Goal: Task Accomplishment & Management: Complete application form

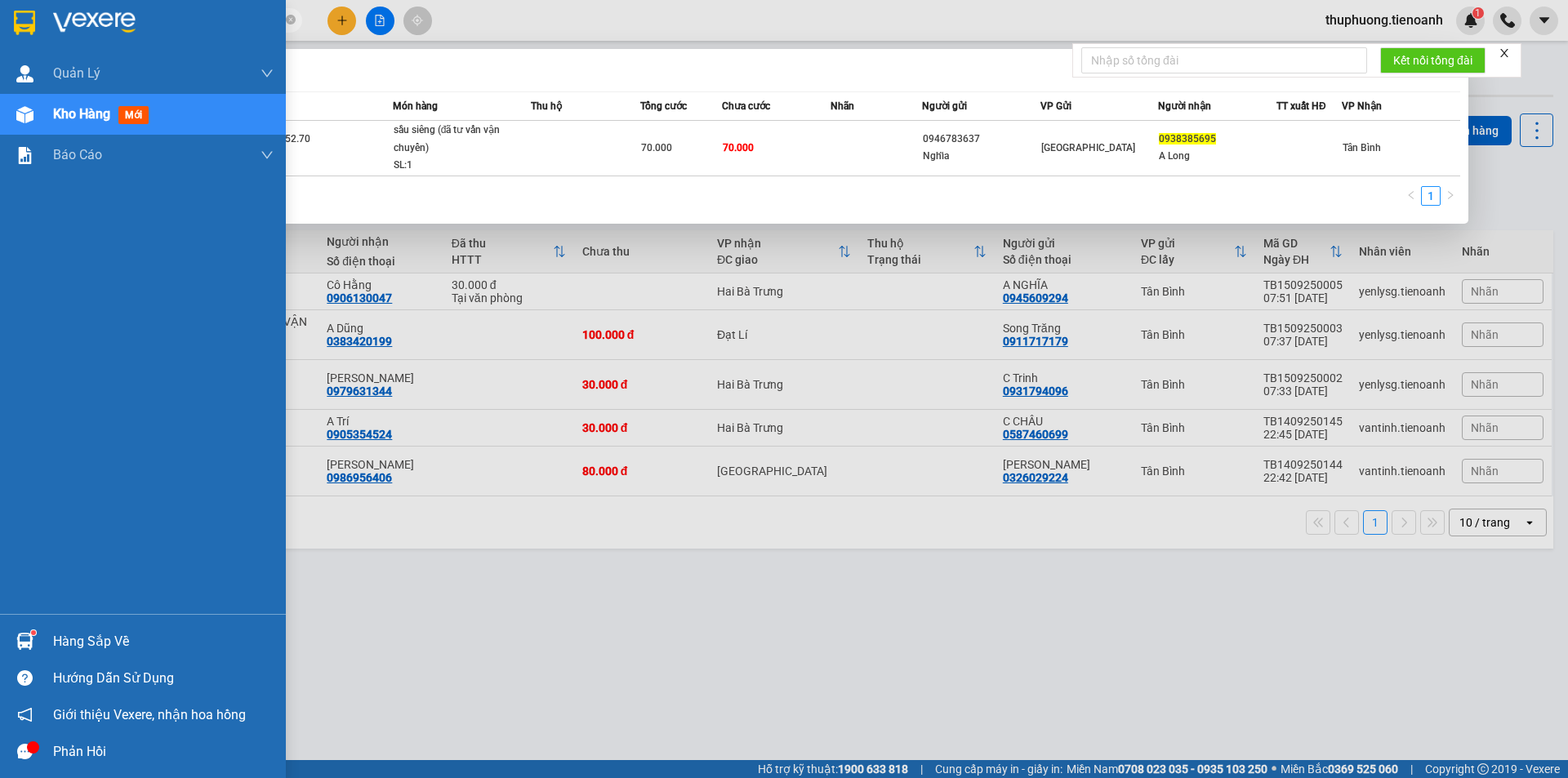
drag, startPoint x: 94, startPoint y: 24, endPoint x: 0, endPoint y: 24, distance: 94.0
click at [0, 24] on section "Kết quả tìm kiếm ( 1 ) Bộ lọc Mã ĐH Trạng thái Món hàng Thu hộ Tổng cước Chưa c…" at bounding box center [784, 389] width 1568 height 778
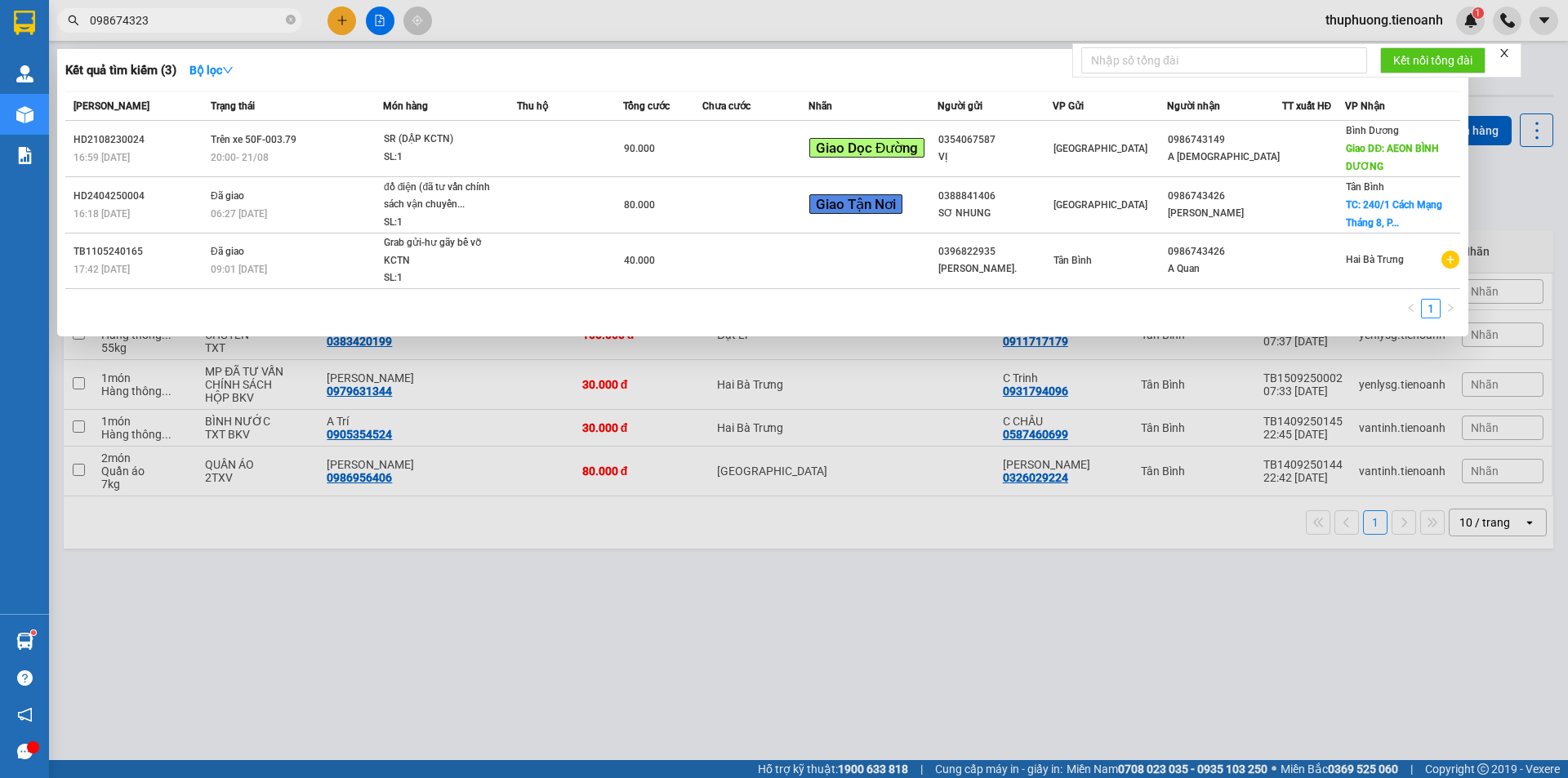
type input "0986743230"
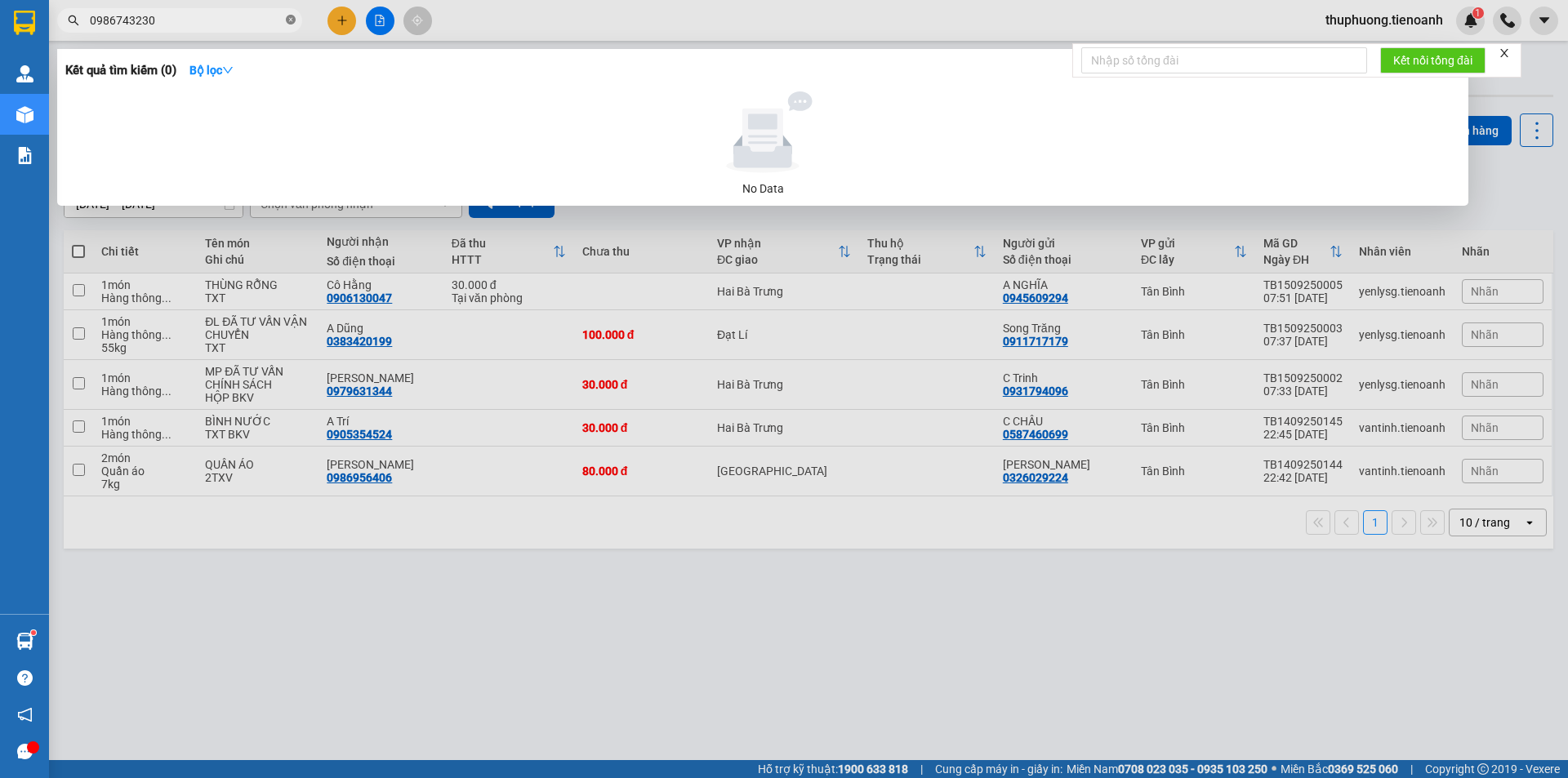
click at [293, 19] on icon "close-circle" at bounding box center [291, 20] width 10 height 10
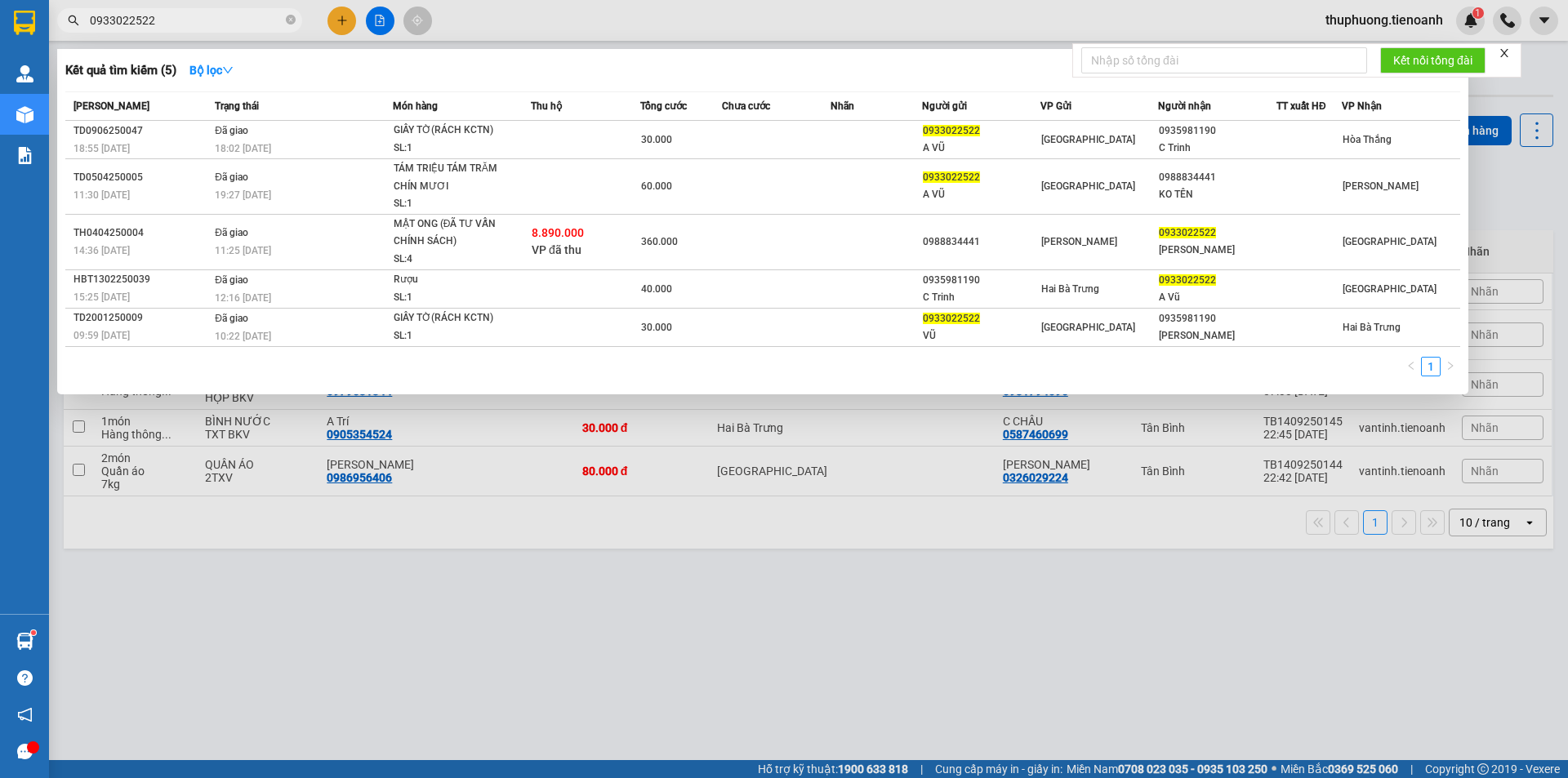
type input "0933022522"
click at [227, 26] on input "0933022522" at bounding box center [185, 20] width 193 height 18
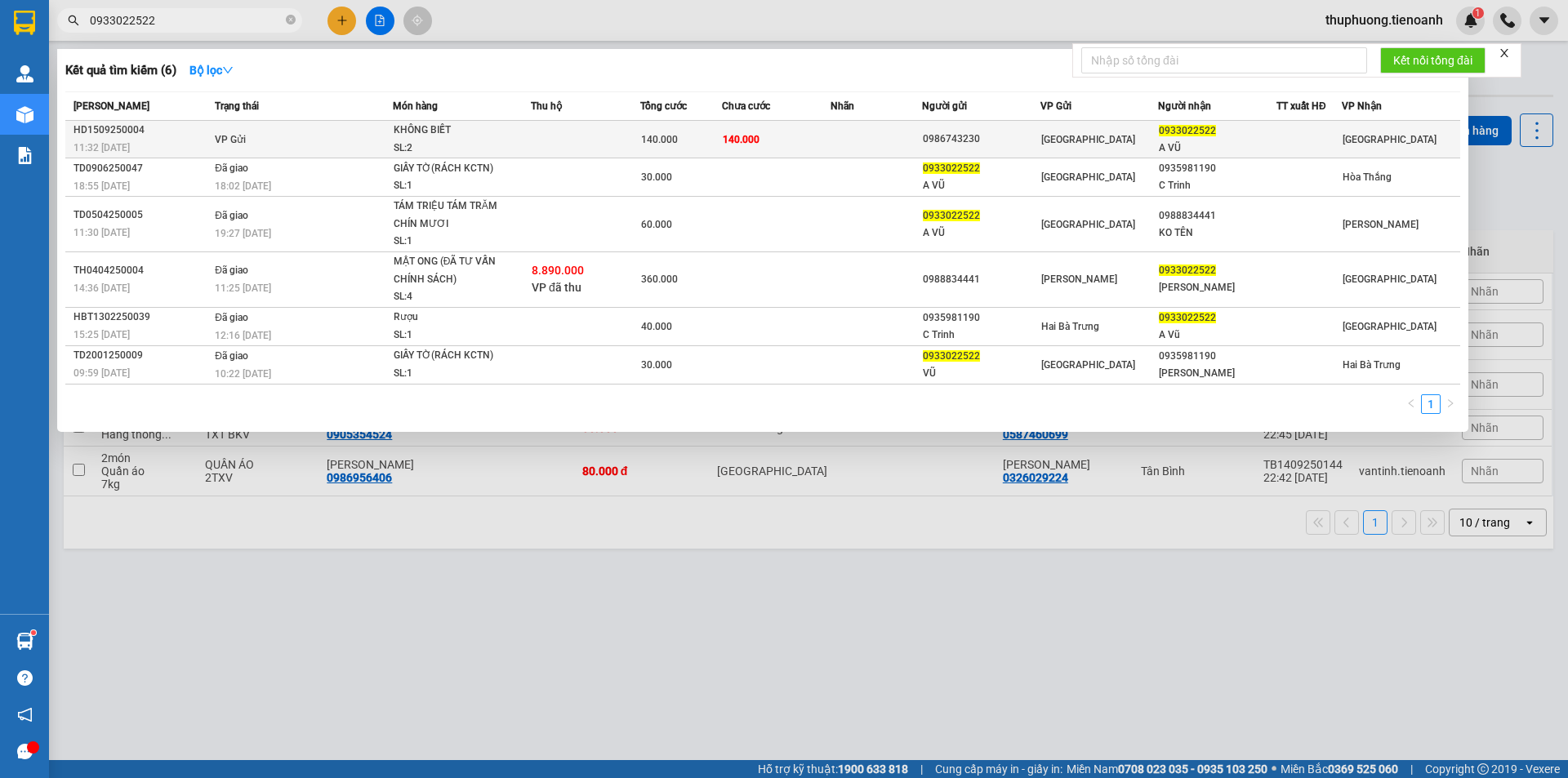
click at [529, 149] on span "KHÔNG BIẾT SL: 2" at bounding box center [462, 140] width 136 height 35
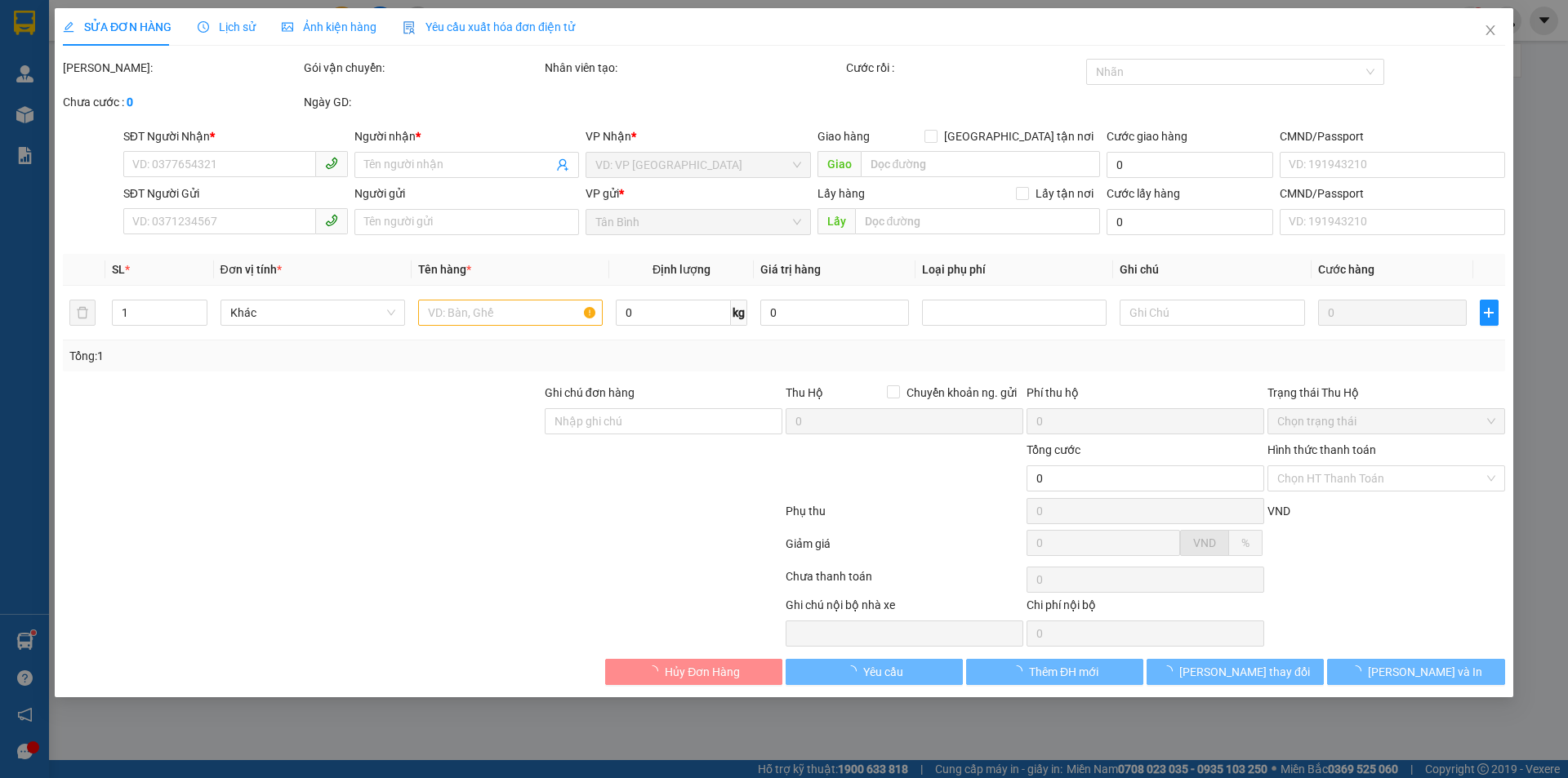
type input "0933022522"
type input "A VŨ"
type input "0986743230"
type input "140.000"
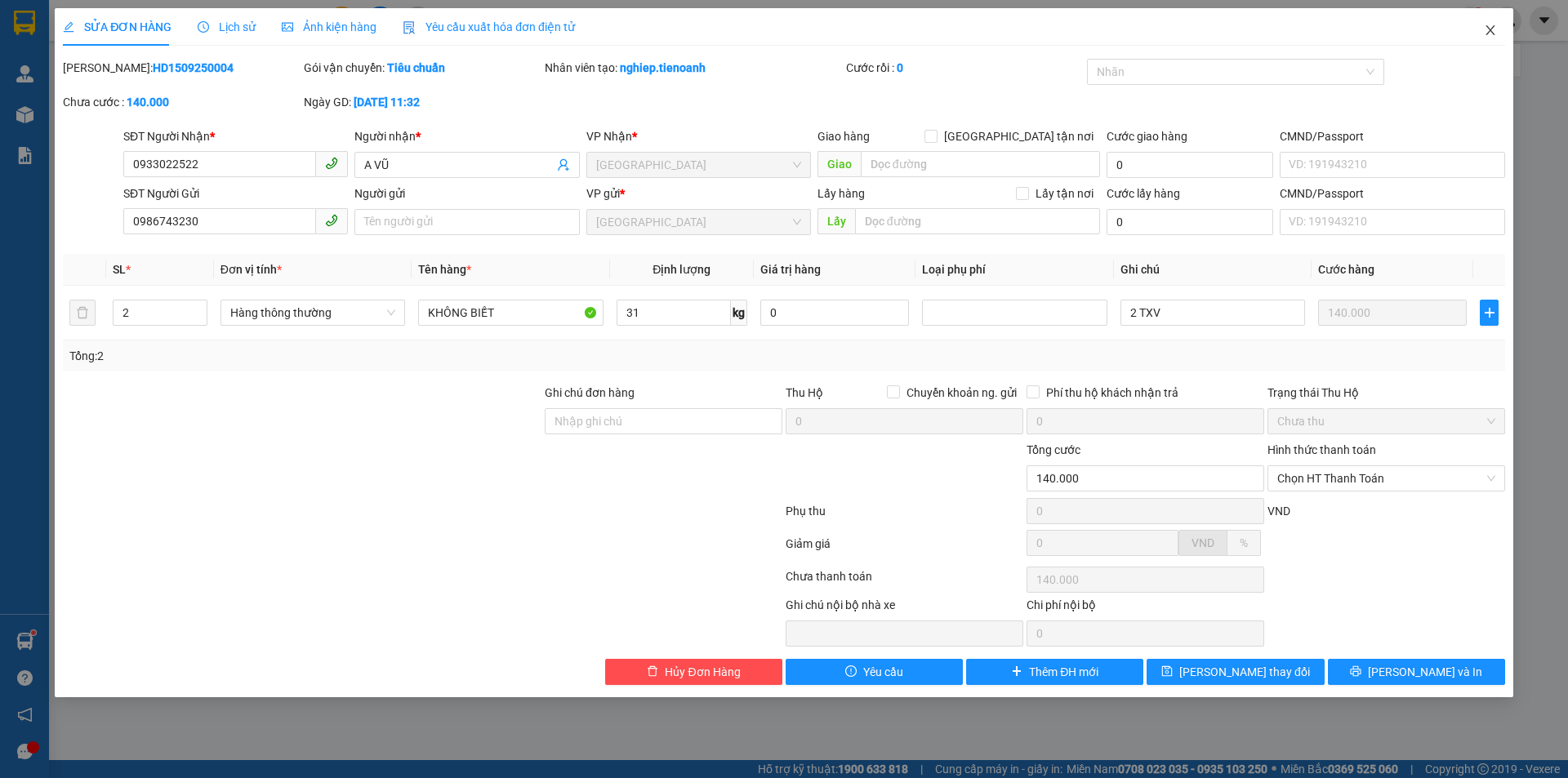
click at [1494, 28] on icon "close" at bounding box center [1491, 30] width 9 height 10
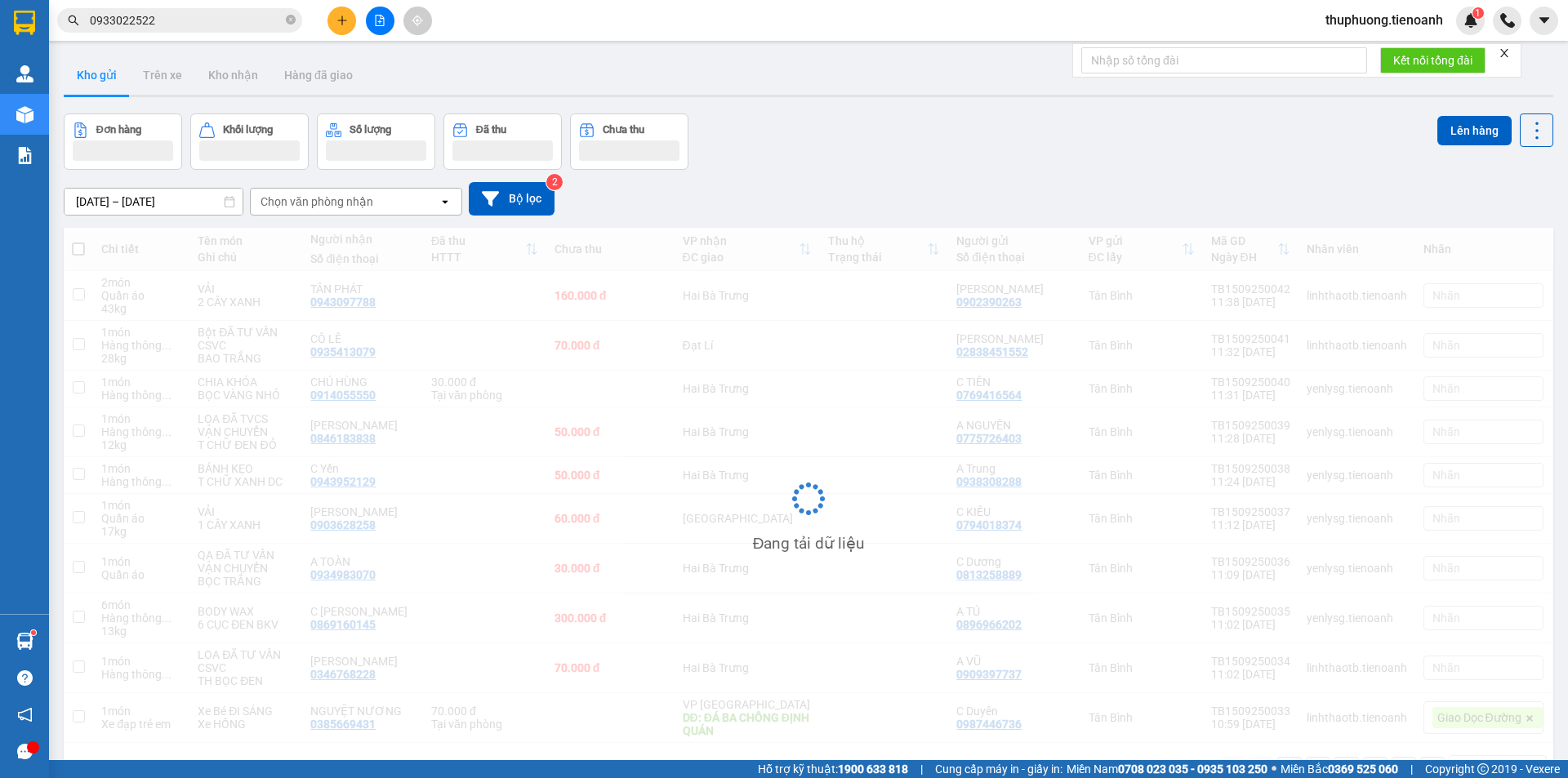
click at [214, 16] on input "0933022522" at bounding box center [185, 20] width 193 height 18
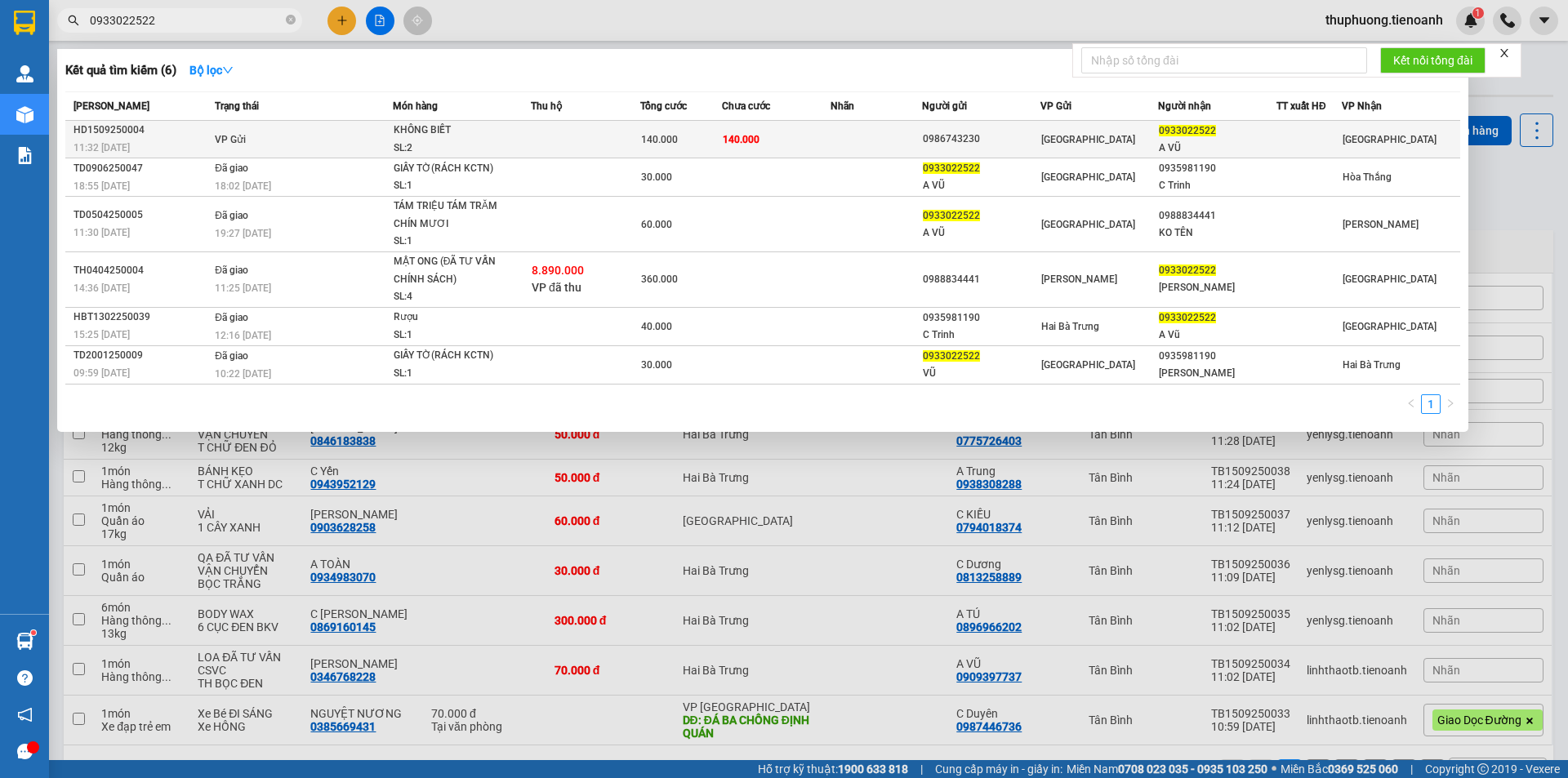
click at [316, 143] on td "VP Gửi" at bounding box center [302, 140] width 182 height 37
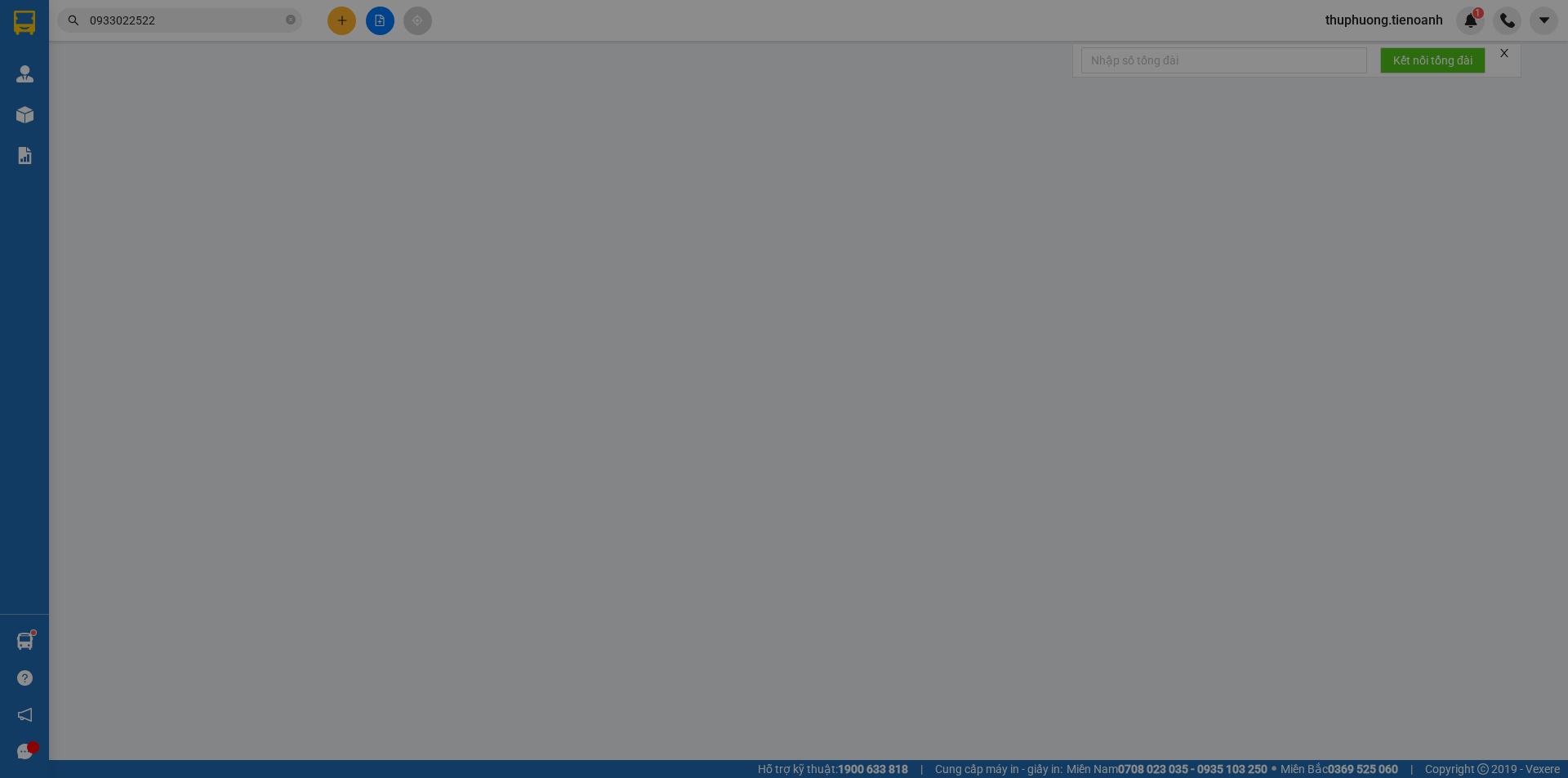
type input "0933022522"
type input "A VŨ"
type input "0986743230"
type input "140.000"
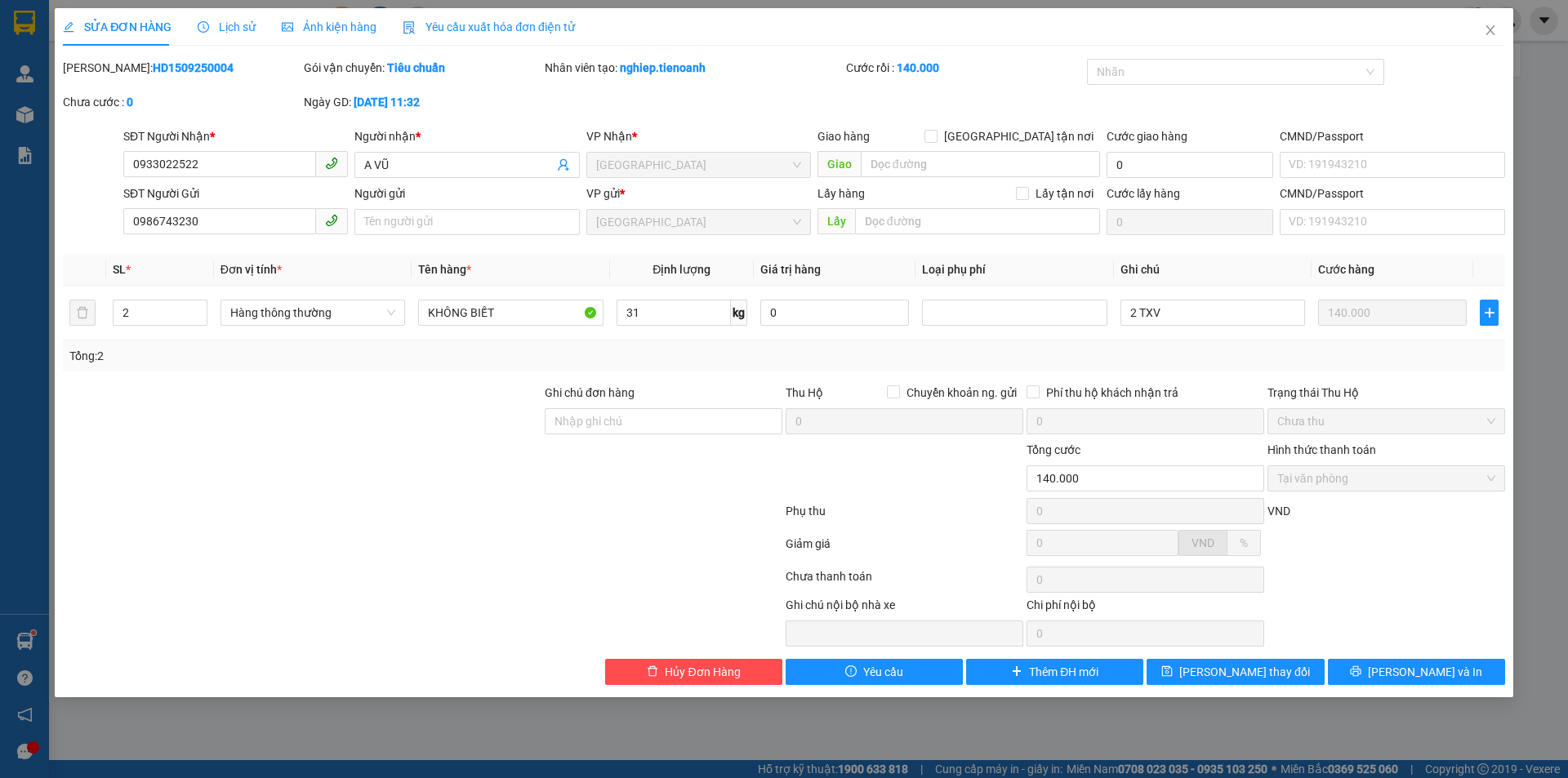
click at [237, 36] on div "Lịch sử" at bounding box center [226, 27] width 58 height 37
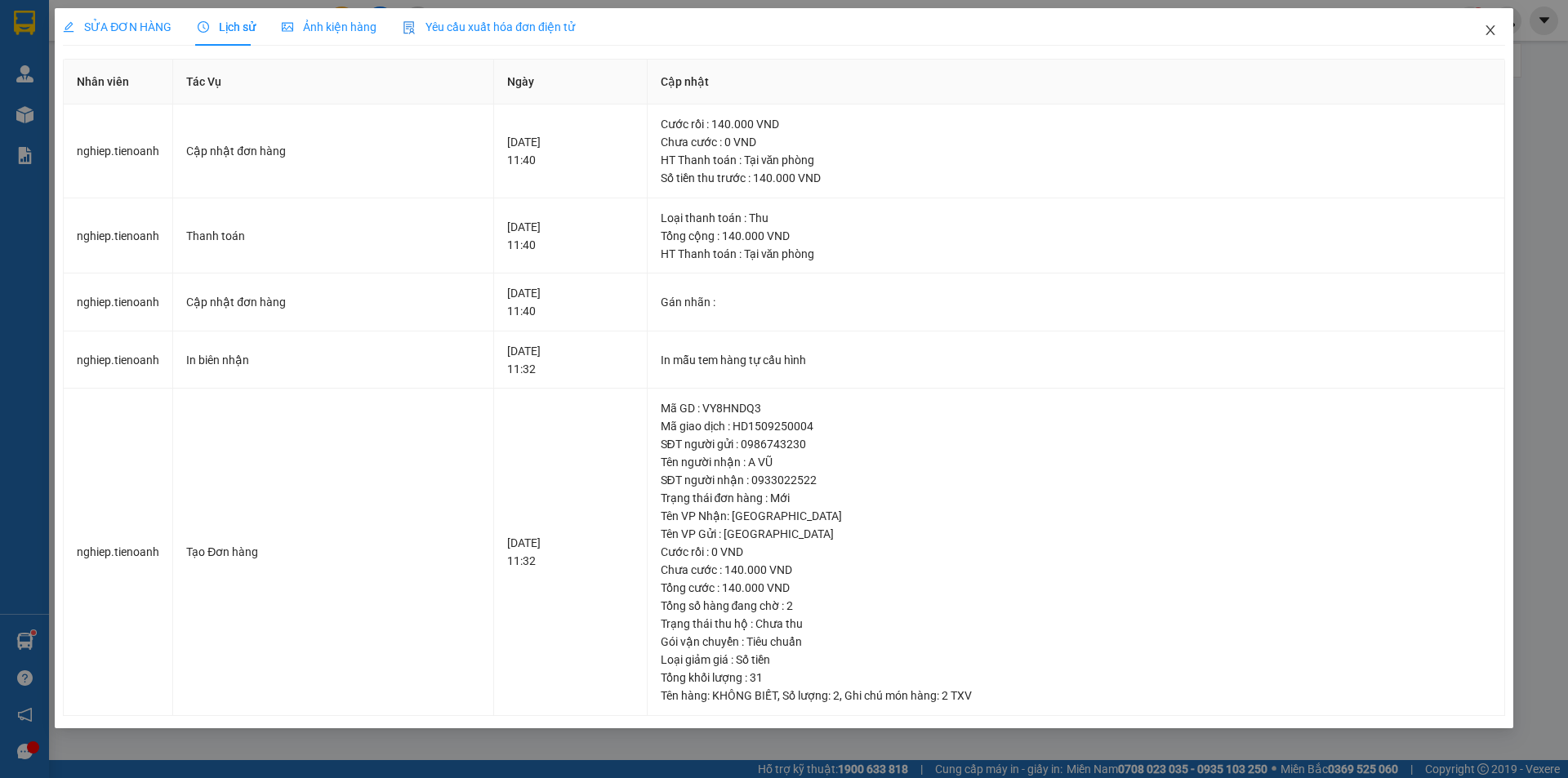
click at [1490, 27] on icon "close" at bounding box center [1491, 30] width 13 height 13
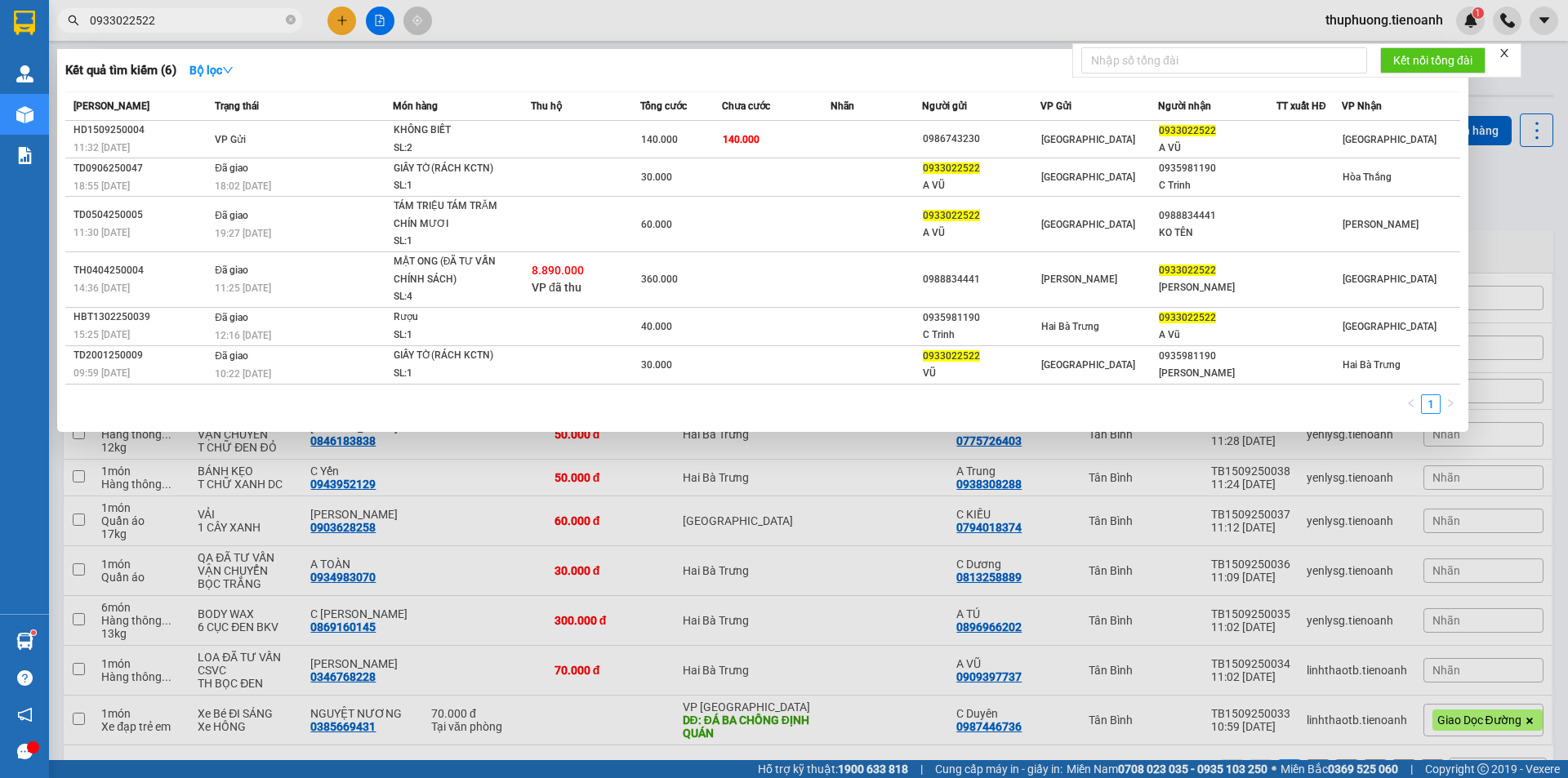
click at [180, 21] on input "0933022522" at bounding box center [185, 20] width 193 height 18
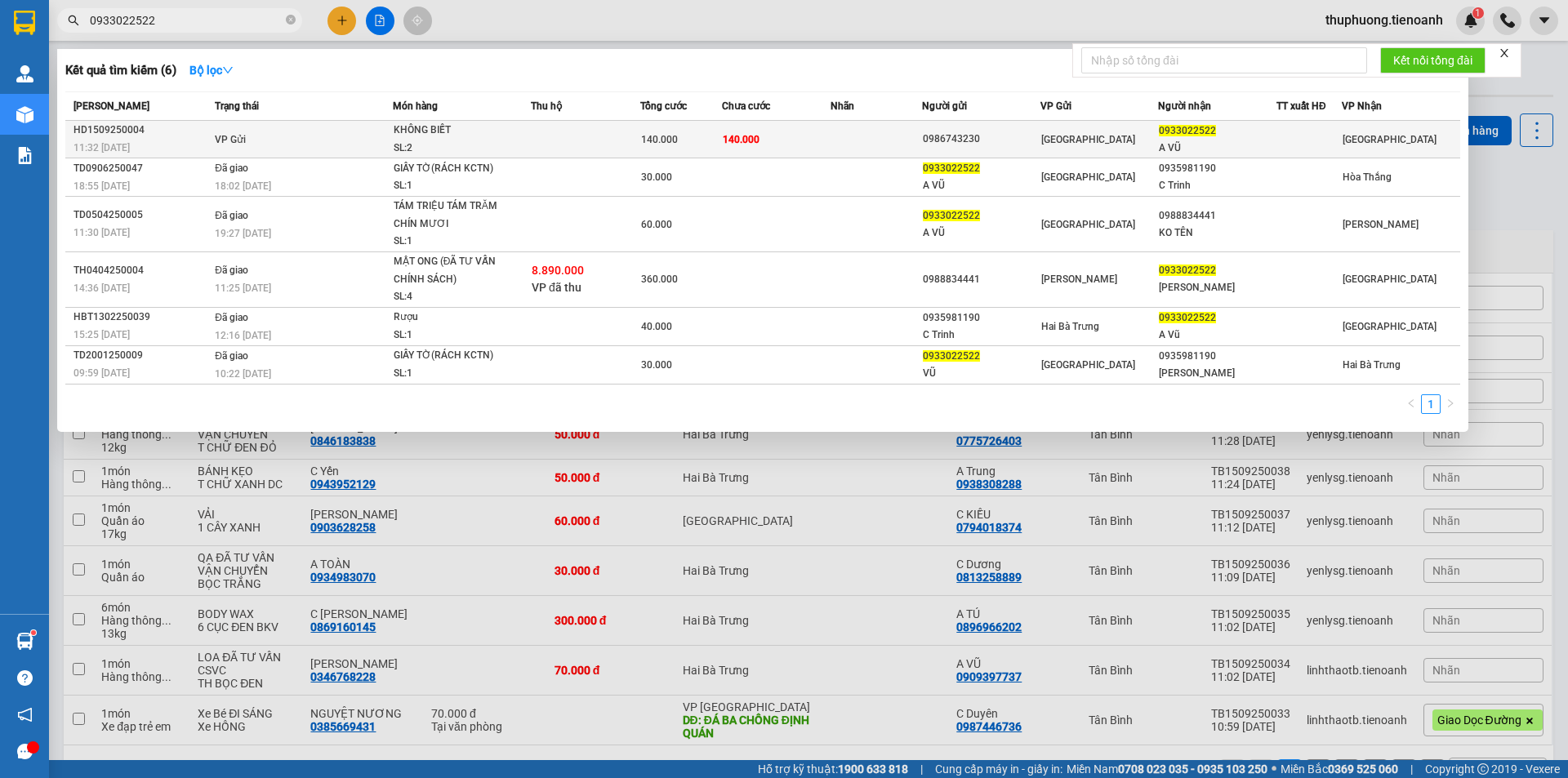
click at [329, 144] on td "VP Gửi" at bounding box center [302, 140] width 182 height 37
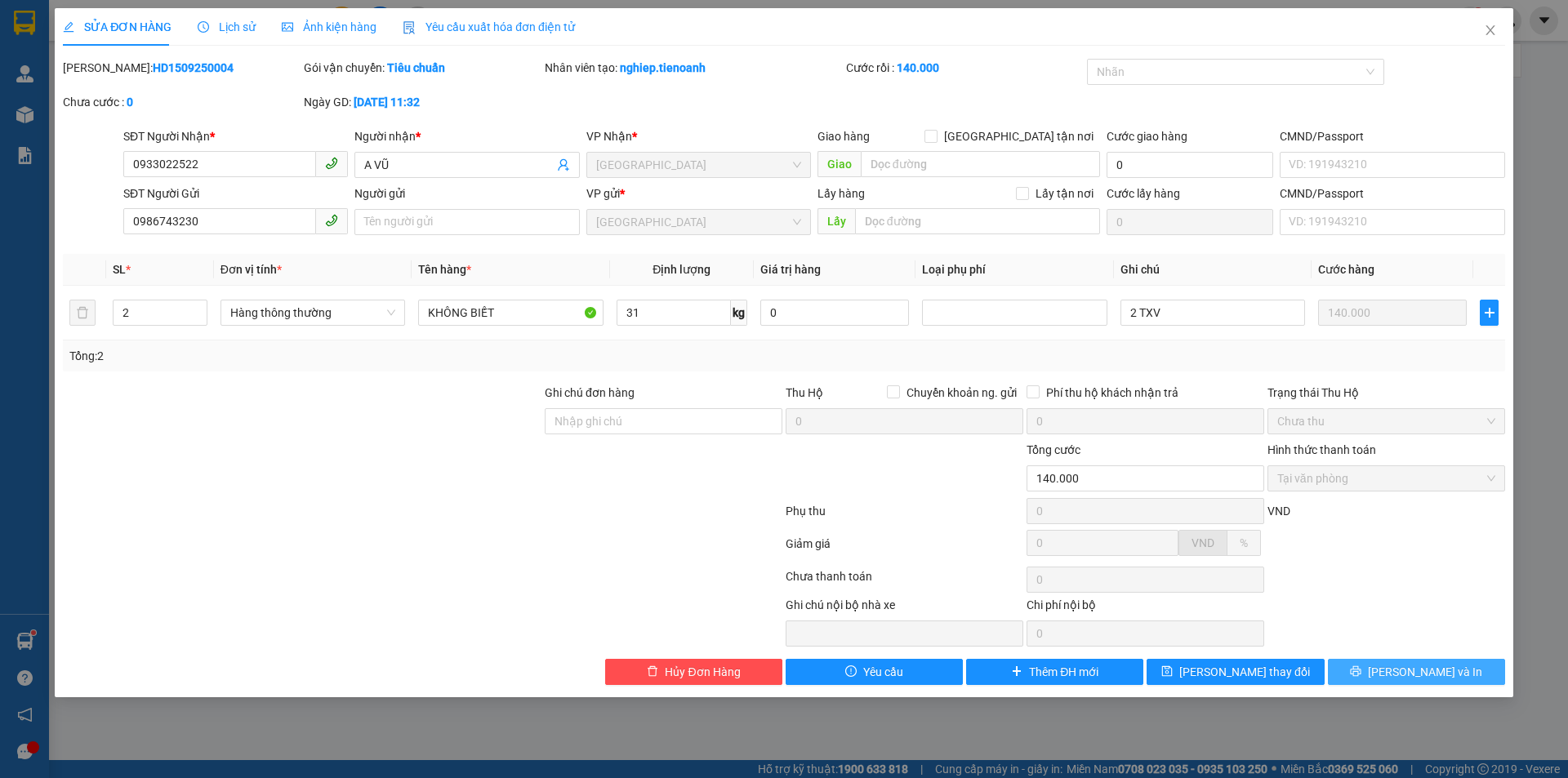
click at [1444, 676] on span "[PERSON_NAME] và In" at bounding box center [1425, 671] width 115 height 18
